Goal: Navigation & Orientation: Find specific page/section

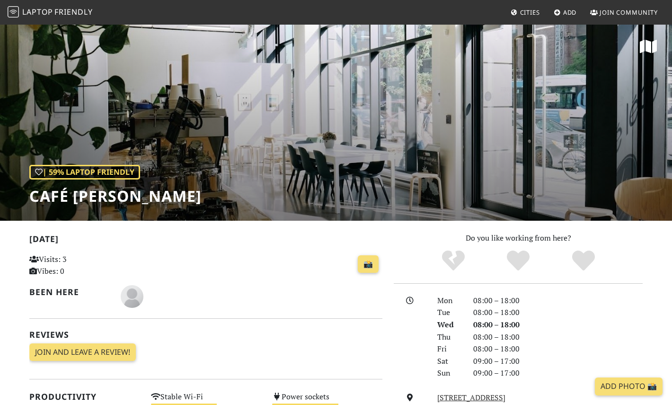
click at [61, 16] on span "Friendly" at bounding box center [73, 12] width 38 height 10
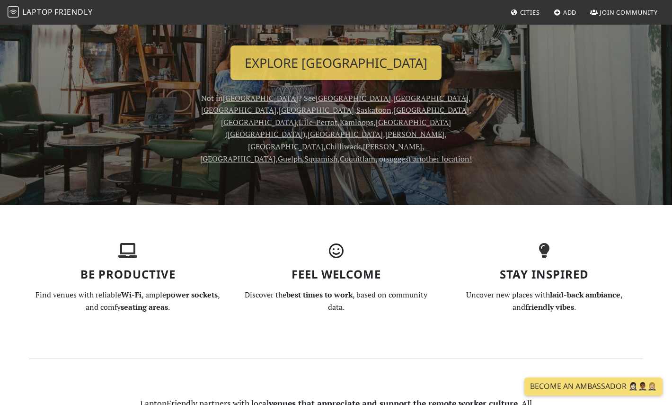
scroll to position [133, 0]
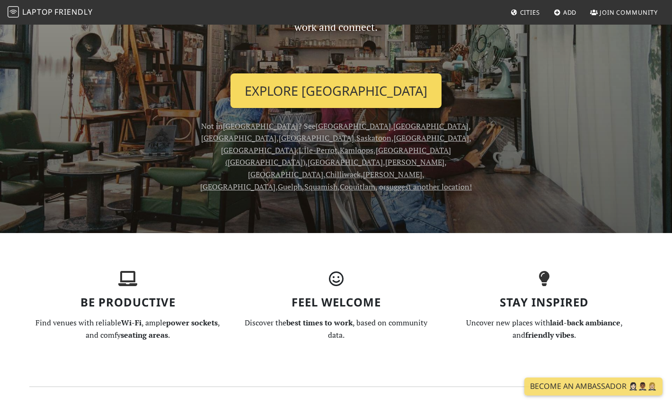
click at [285, 95] on link "Explore Montreal" at bounding box center [336, 90] width 211 height 35
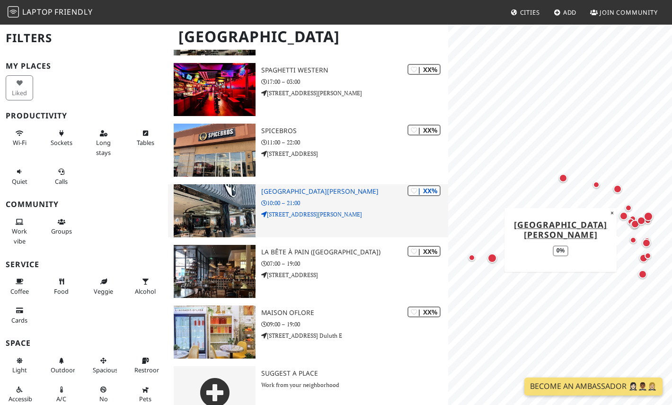
scroll to position [990, 0]
